Goal: Task Accomplishment & Management: Manage account settings

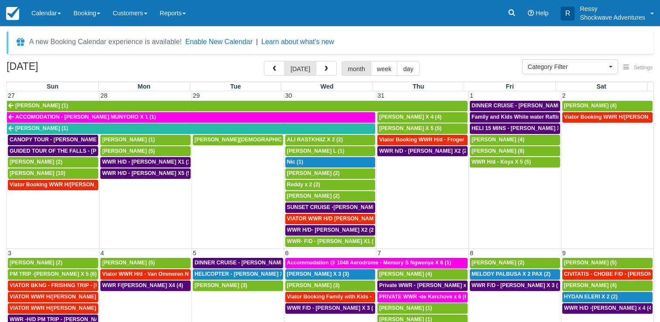
select select
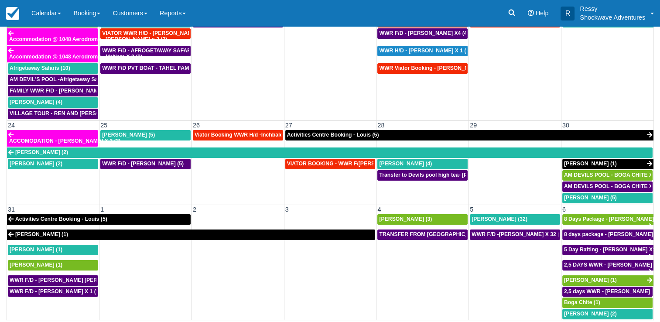
scroll to position [485, 0]
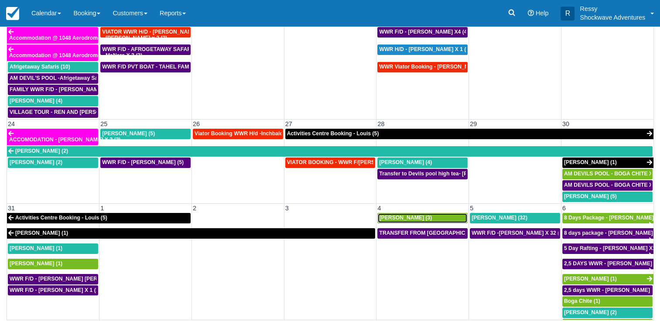
click at [424, 214] on div "Ruth Huwe (3)" at bounding box center [422, 217] width 87 height 7
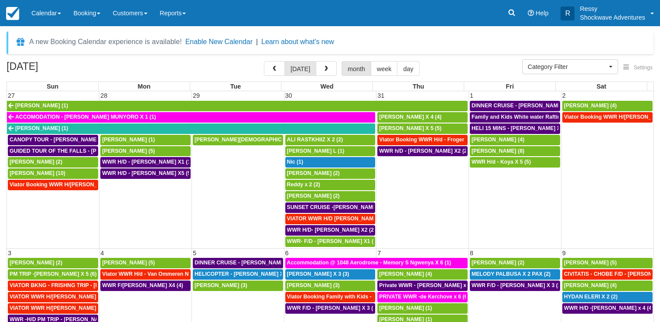
select select
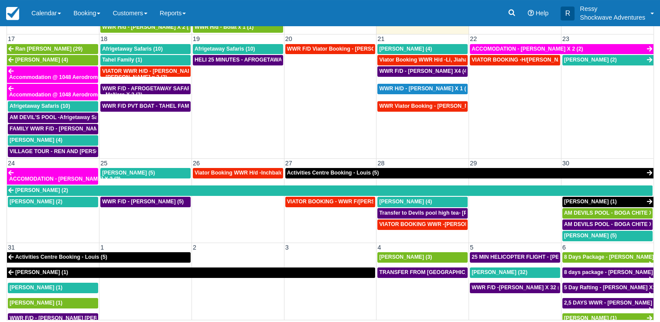
scroll to position [485, 0]
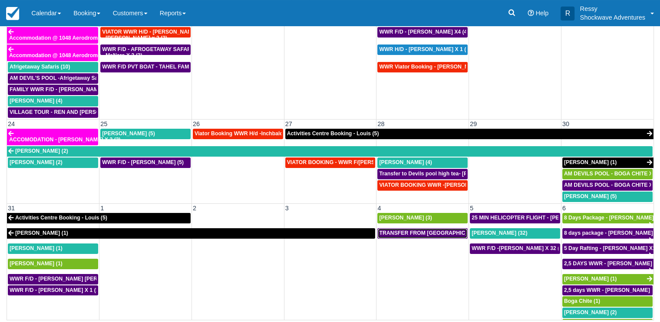
click at [419, 230] on span "TRANSFER FROM KASANE TO VIC FALLS - RUTH ROWE X 1 (1)" at bounding box center [483, 233] width 209 height 6
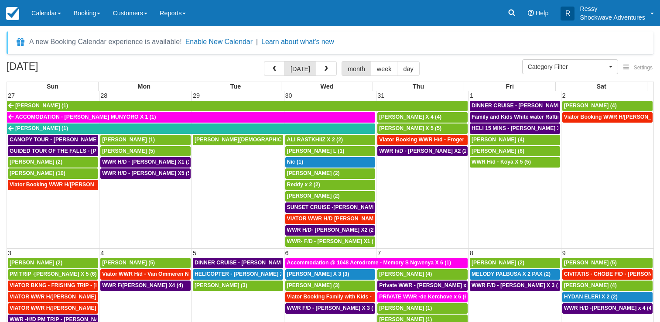
select select
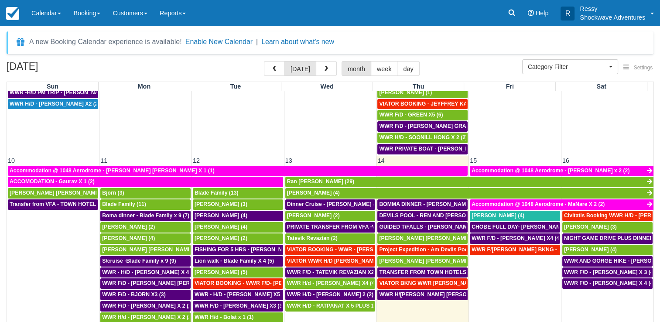
scroll to position [262, 0]
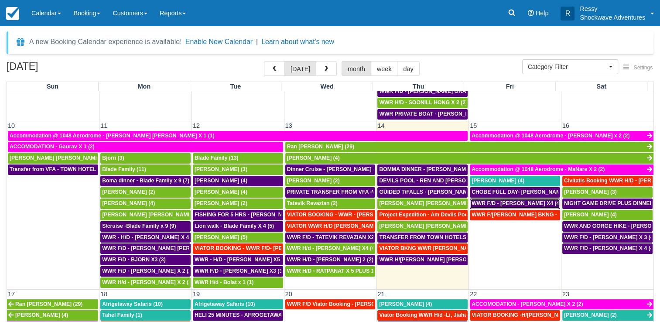
click at [510, 200] on span "WWR F/D - ALEX VON ROON X4 (4)" at bounding box center [515, 203] width 89 height 6
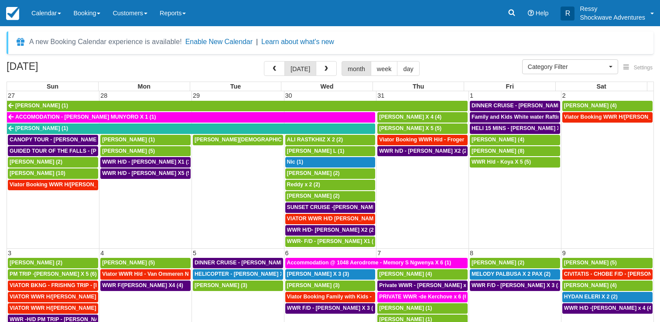
select select
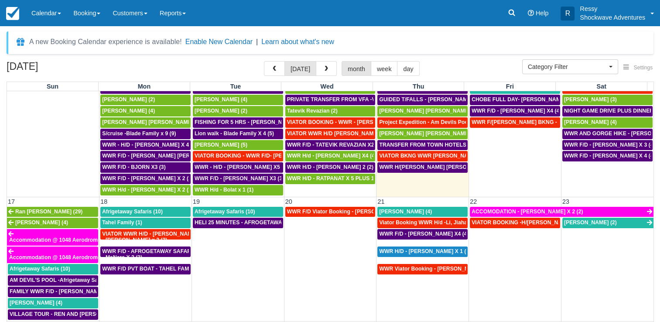
scroll to position [310, 0]
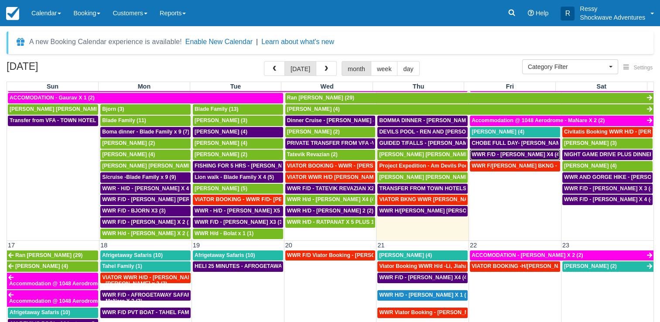
click at [517, 151] on span "WWR F/D - ALEX VON ROON X4 (4)" at bounding box center [515, 154] width 89 height 6
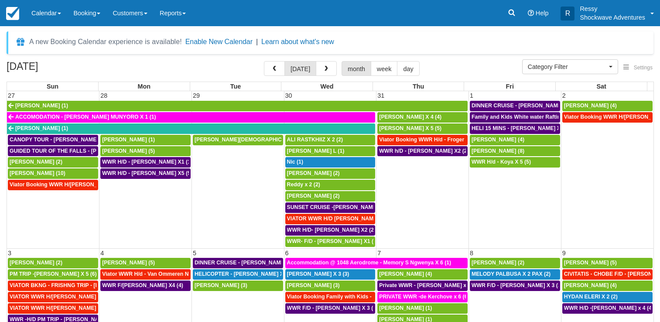
select select
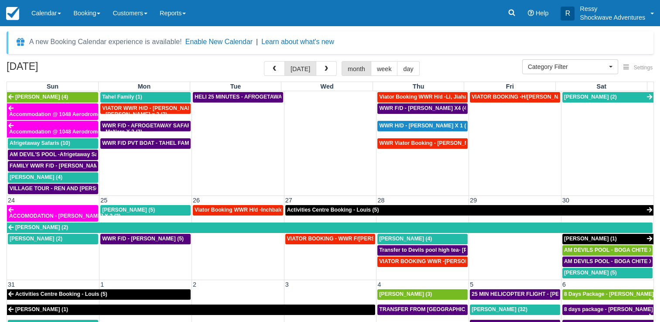
scroll to position [485, 0]
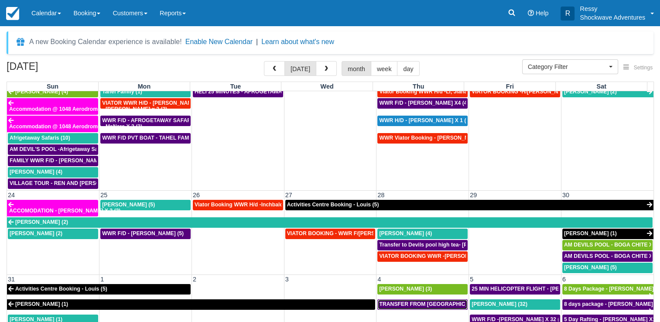
click at [441, 301] on span "TRANSFER FROM [GEOGRAPHIC_DATA] TO VIC FALLS - [PERSON_NAME] X 1 (1)" at bounding box center [483, 304] width 209 height 6
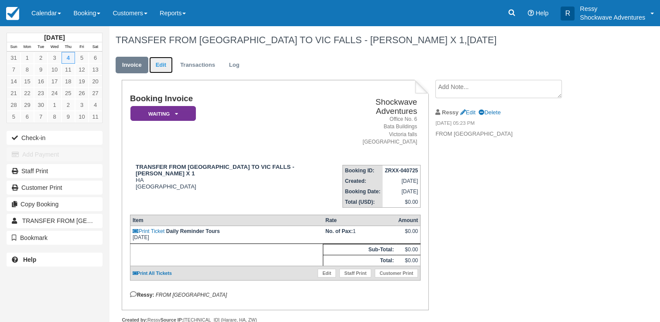
click at [157, 66] on link "Edit" at bounding box center [161, 65] width 24 height 17
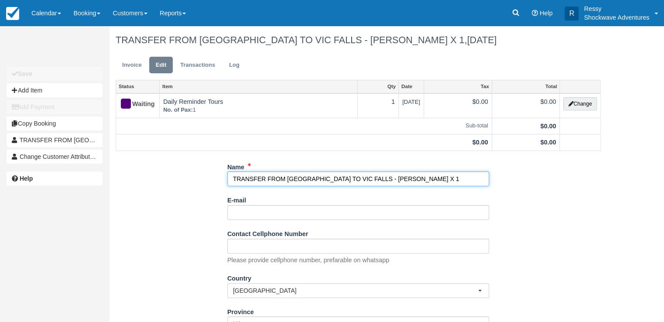
click at [398, 177] on input "TRANSFER FROM [GEOGRAPHIC_DATA] TO VIC FALLS - [PERSON_NAME] X 1" at bounding box center [358, 178] width 262 height 15
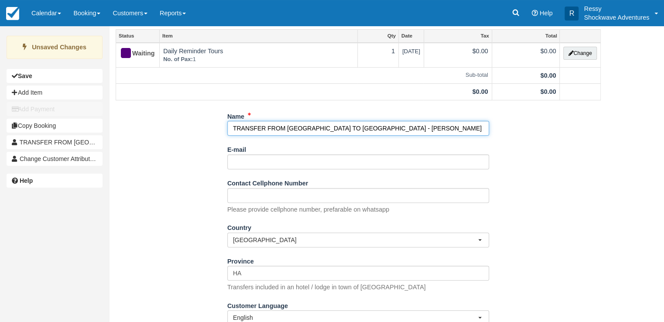
scroll to position [81, 0]
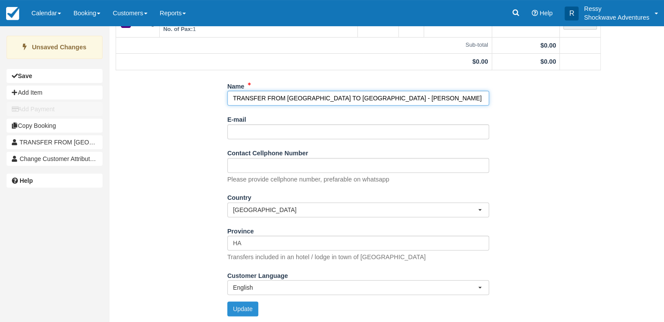
type input "TRANSFER FROM [GEOGRAPHIC_DATA] TO [GEOGRAPHIC_DATA] - [PERSON_NAME] X 1"
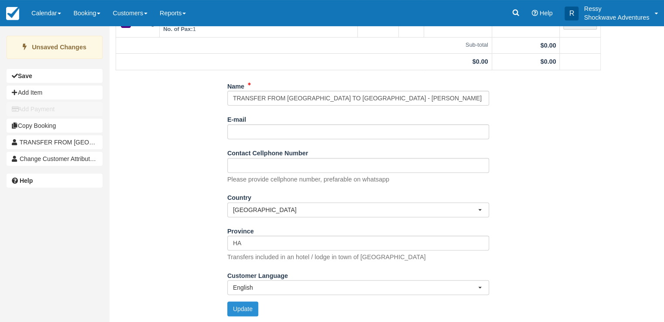
click at [242, 310] on button "Update" at bounding box center [242, 308] width 31 height 15
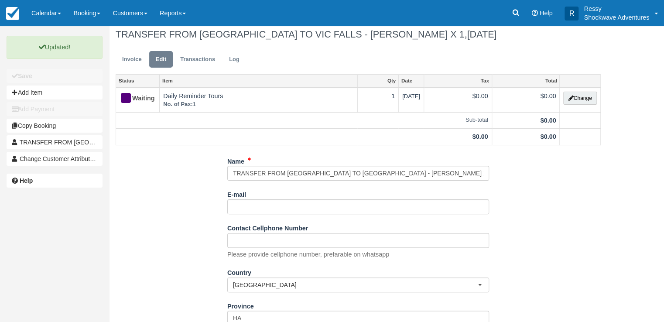
scroll to position [0, 0]
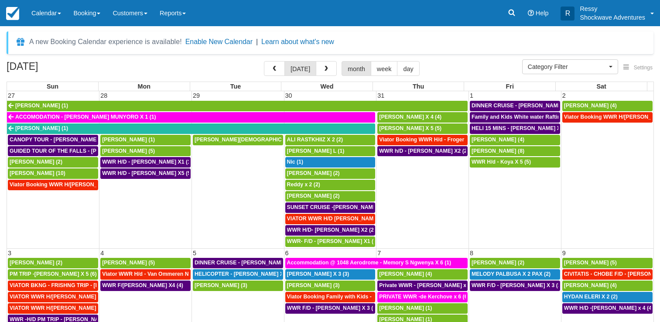
select select
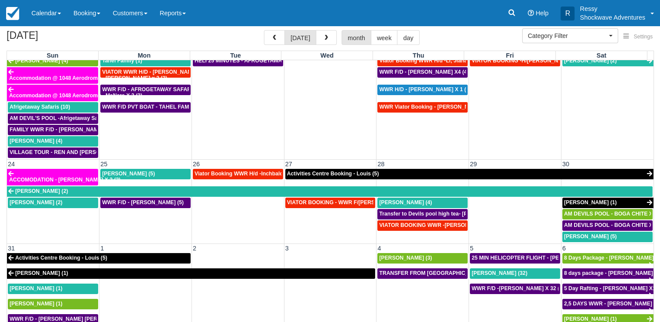
scroll to position [71, 0]
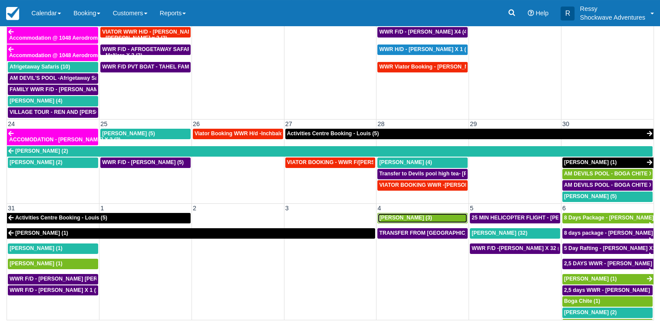
click at [411, 214] on div "Ruth Huwe (3)" at bounding box center [422, 217] width 87 height 7
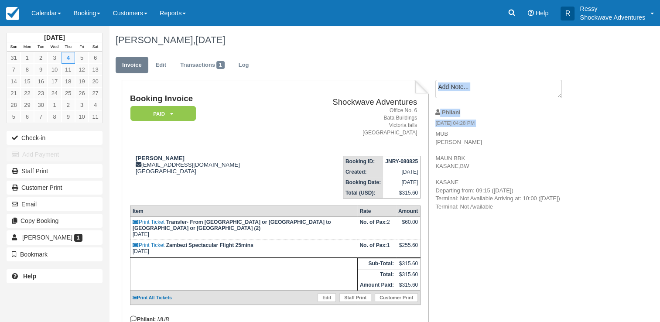
drag, startPoint x: 435, startPoint y: 134, endPoint x: 504, endPoint y: 223, distance: 112.5
click at [503, 223] on div "Booking Invoice Paid   Pending Reserved Deposit Waiting Cancelled NO LONGER COM…" at bounding box center [349, 254] width 480 height 349
drag, startPoint x: 504, startPoint y: 223, endPoint x: 480, endPoint y: 198, distance: 34.8
click at [481, 201] on p "MUB MAUN,BW MAUN BBK KASANE,BW KASANE Departing from: 09:15 (Thu, 04 Sep) Termi…" at bounding box center [508, 170] width 147 height 81
drag, startPoint x: 441, startPoint y: 142, endPoint x: 485, endPoint y: 217, distance: 86.7
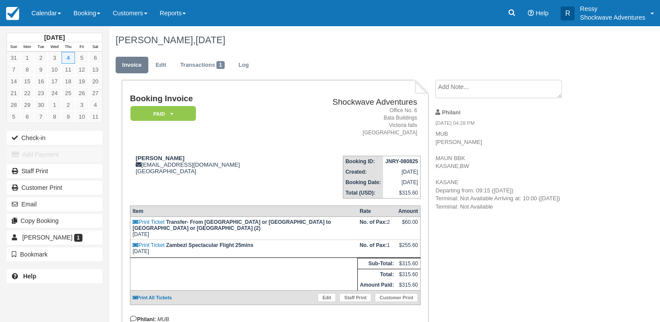
click at [484, 217] on div "Booking Invoice Paid   Pending Reserved Deposit Waiting Cancelled NO LONGER COM…" at bounding box center [349, 254] width 480 height 349
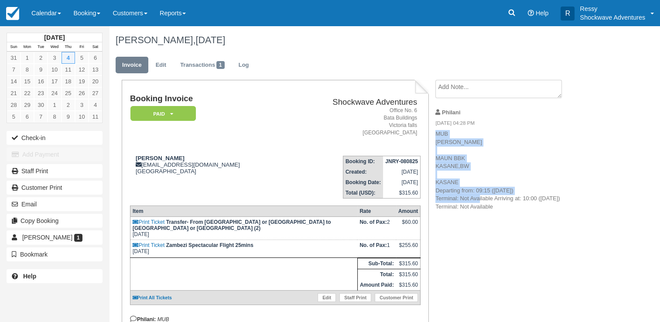
drag, startPoint x: 438, startPoint y: 139, endPoint x: 478, endPoint y: 202, distance: 74.9
click at [478, 202] on p "MUB MAUN,BW MAUN BBK KASANE,BW KASANE Departing from: 09:15 (Thu, 04 Sep) Termi…" at bounding box center [508, 170] width 147 height 81
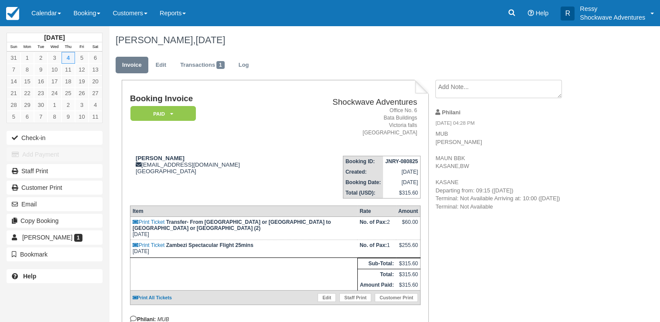
drag, startPoint x: 478, startPoint y: 202, endPoint x: 473, endPoint y: 220, distance: 18.5
drag, startPoint x: 473, startPoint y: 220, endPoint x: 468, endPoint y: 221, distance: 4.9
click at [468, 221] on div "Booking Invoice Paid   Pending Reserved Deposit Waiting Cancelled NO LONGER COM…" at bounding box center [349, 254] width 480 height 349
drag, startPoint x: 486, startPoint y: 206, endPoint x: 459, endPoint y: 205, distance: 27.0
click at [460, 205] on p "MUB MAUN,BW MAUN BBK KASANE,BW KASANE Departing from: 09:15 (Thu, 04 Sep) Termi…" at bounding box center [508, 170] width 147 height 81
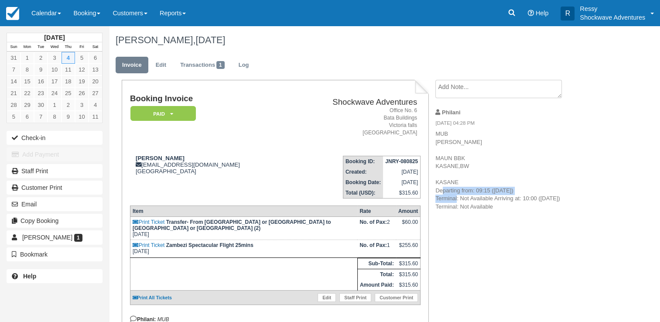
drag, startPoint x: 459, startPoint y: 205, endPoint x: 437, endPoint y: 182, distance: 31.4
click at [437, 182] on p "MUB MAUN,BW MAUN BBK KASANE,BW KASANE Departing from: 09:15 (Thu, 04 Sep) Termi…" at bounding box center [508, 170] width 147 height 81
drag, startPoint x: 437, startPoint y: 182, endPoint x: 464, endPoint y: 205, distance: 35.3
click at [464, 205] on p "MUB MAUN,BW MAUN BBK KASANE,BW KASANE Departing from: 09:15 (Thu, 04 Sep) Termi…" at bounding box center [508, 170] width 147 height 81
drag, startPoint x: 433, startPoint y: 133, endPoint x: 494, endPoint y: 217, distance: 103.0
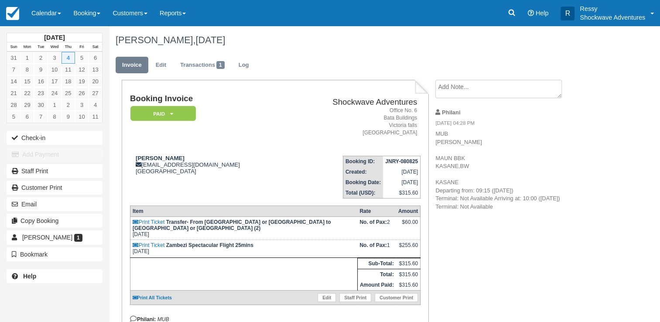
click at [494, 217] on div "Booking Invoice Paid   Pending Reserved Deposit Waiting Cancelled NO LONGER COM…" at bounding box center [349, 254] width 480 height 349
drag, startPoint x: 436, startPoint y: 133, endPoint x: 497, endPoint y: 212, distance: 100.4
click at [497, 212] on li "Philani 08/08/25 04:28 PM MUB MAUN,BW MAUN BBK KASANE,BW KASANE Departing from:…" at bounding box center [508, 159] width 147 height 113
copy p "MUB MAUN,BW MAUN BBK KASANE,BW KASANE Departing from: 09:15 (Thu, 04 Sep) Termi…"
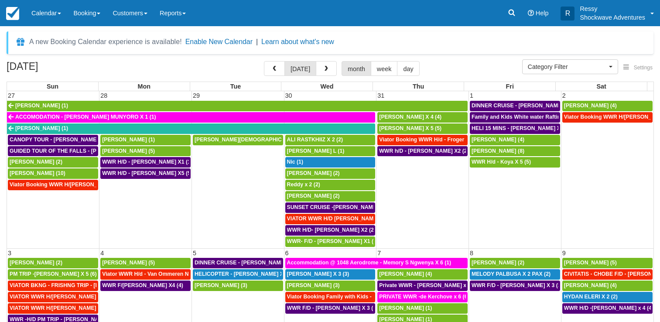
select select
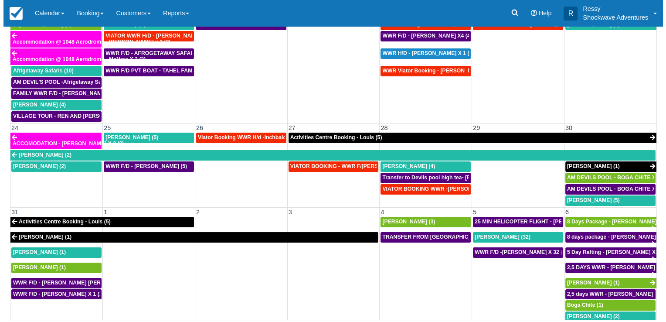
scroll to position [485, 0]
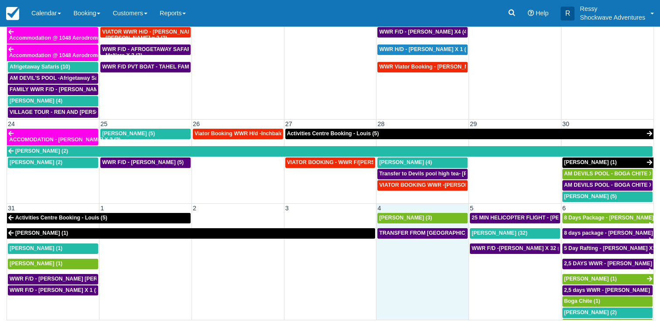
click at [406, 274] on td "TRANSFER FROM [GEOGRAPHIC_DATA] TO VIC FALLS - [PERSON_NAME] X 1 (1)" at bounding box center [422, 279] width 92 height 102
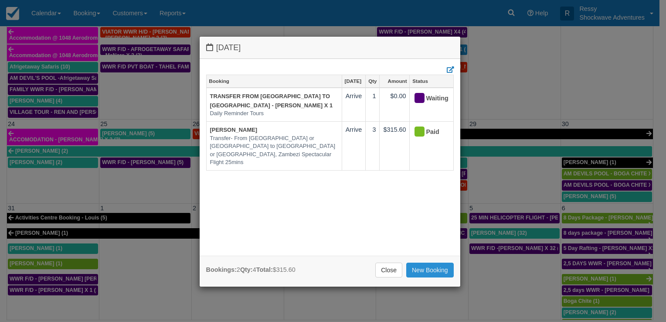
click at [421, 269] on link "New Booking" at bounding box center [430, 269] width 48 height 15
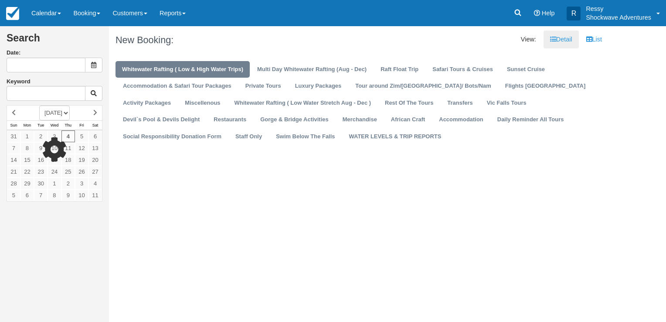
type input "[DATE]"
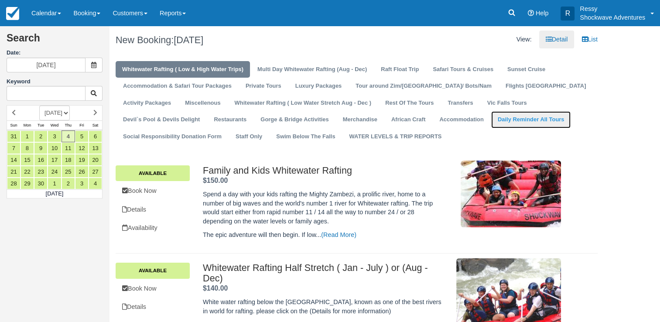
click at [491, 121] on link "Daily Reminder All Tours" at bounding box center [531, 119] width 80 height 17
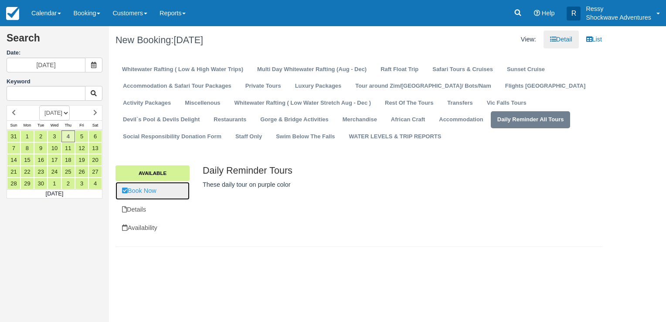
click at [176, 190] on link "Book Now" at bounding box center [153, 191] width 74 height 18
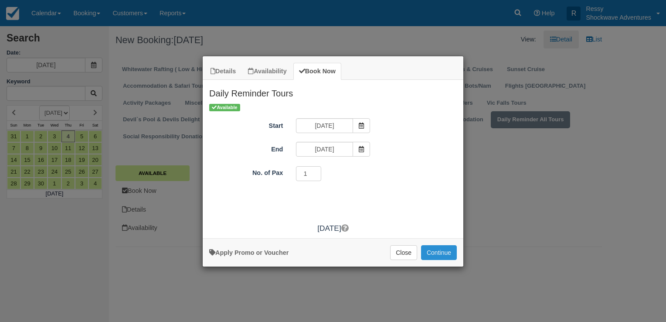
click at [441, 250] on button "Continue" at bounding box center [439, 252] width 36 height 15
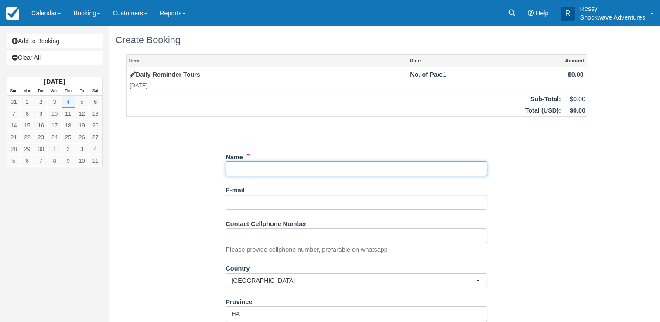
click at [290, 171] on input "Name" at bounding box center [356, 168] width 262 height 15
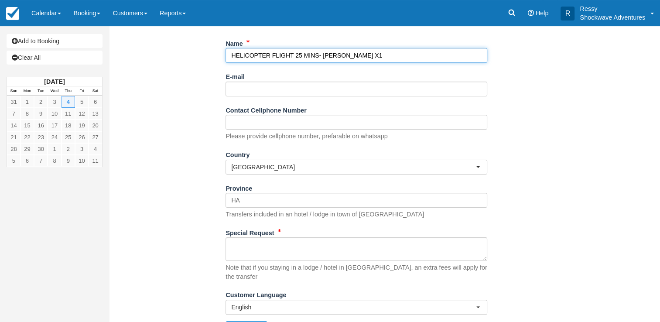
scroll to position [124, 0]
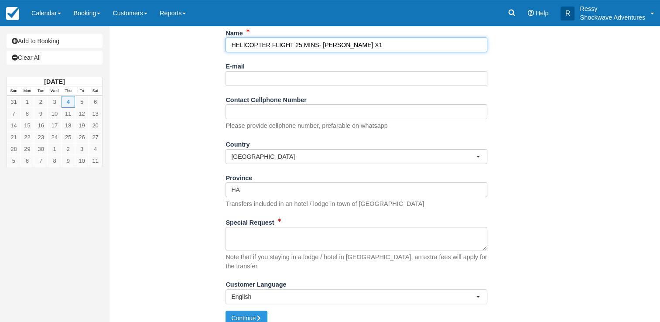
type input "HELICOPTER FLIGHT 25 MINS- [PERSON_NAME] X1"
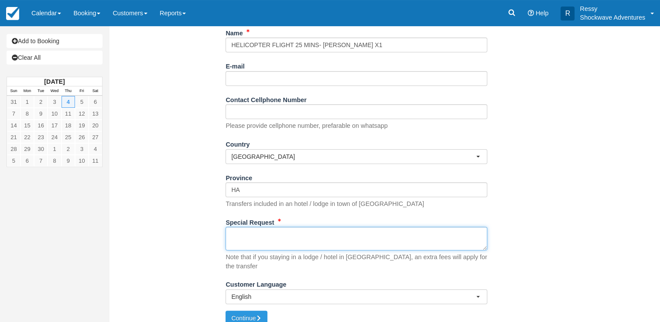
click at [249, 244] on textarea "Special Request" at bounding box center [356, 239] width 262 height 24
paste textarea "MUB MAUN,[PERSON_NAME] BBK KASANE,BW KASANE Departing from: 09:15 ([DATE]) Term…"
type textarea "MUB MAUN,BW MAUN BBK KASANE,BW KASANE Departing from: 09:15 (Thu, 04 Sep) Termi…"
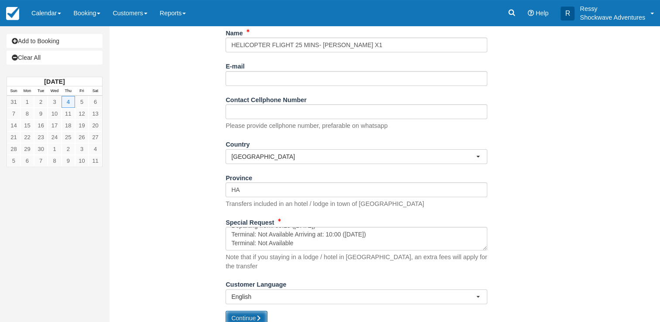
click at [243, 310] on button "Continue" at bounding box center [246, 317] width 42 height 15
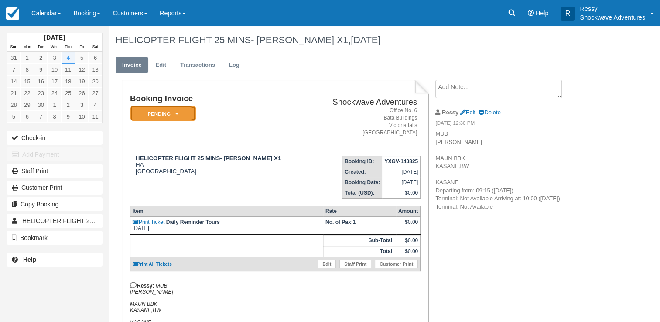
click at [185, 115] on em "Pending" at bounding box center [162, 113] width 65 height 15
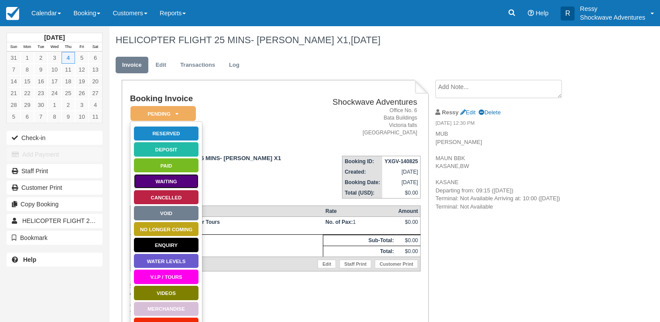
click at [181, 182] on link "Waiting" at bounding box center [165, 181] width 65 height 15
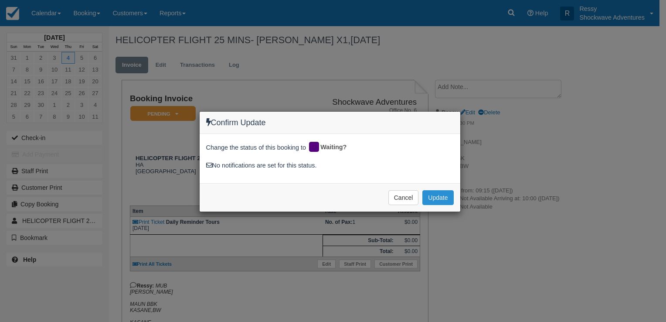
click at [432, 193] on button "Update" at bounding box center [437, 197] width 31 height 15
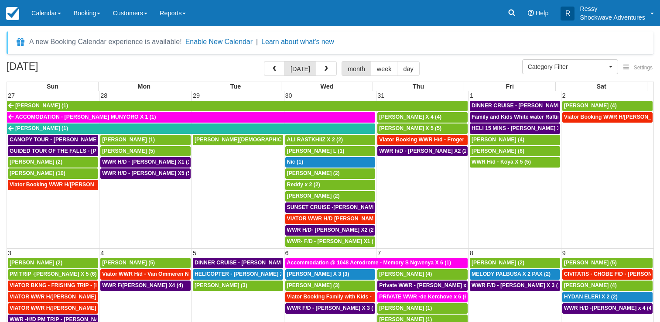
select select
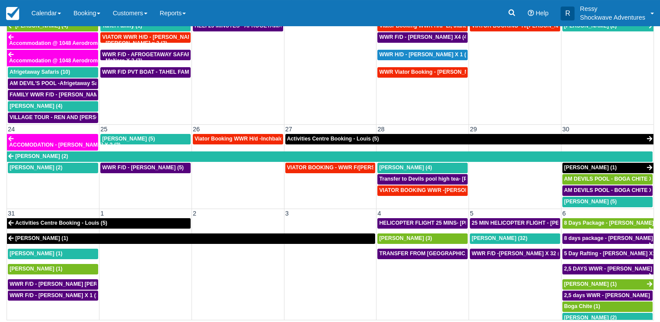
scroll to position [485, 0]
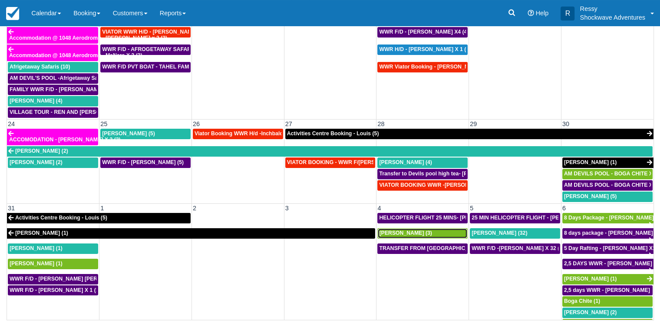
click at [418, 230] on div "Ruth Huwe (3)" at bounding box center [422, 233] width 87 height 7
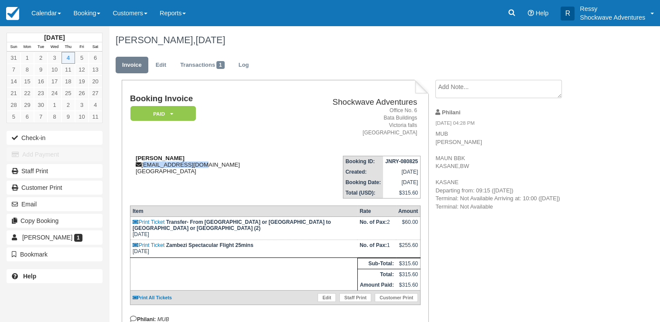
drag, startPoint x: 143, startPoint y: 163, endPoint x: 205, endPoint y: 167, distance: 62.0
click at [205, 167] on div "[PERSON_NAME] [PERSON_NAME][EMAIL_ADDRESS][DOMAIN_NAME] [GEOGRAPHIC_DATA]" at bounding box center [209, 165] width 158 height 20
copy div "[EMAIL_ADDRESS][DOMAIN_NAME]"
click at [288, 194] on td "Booking ID: JNRY-080825 Created: [DATE] Booking Date: [DATE] Total (USD): $315.…" at bounding box center [354, 174] width 132 height 50
